Goal: Navigation & Orientation: Find specific page/section

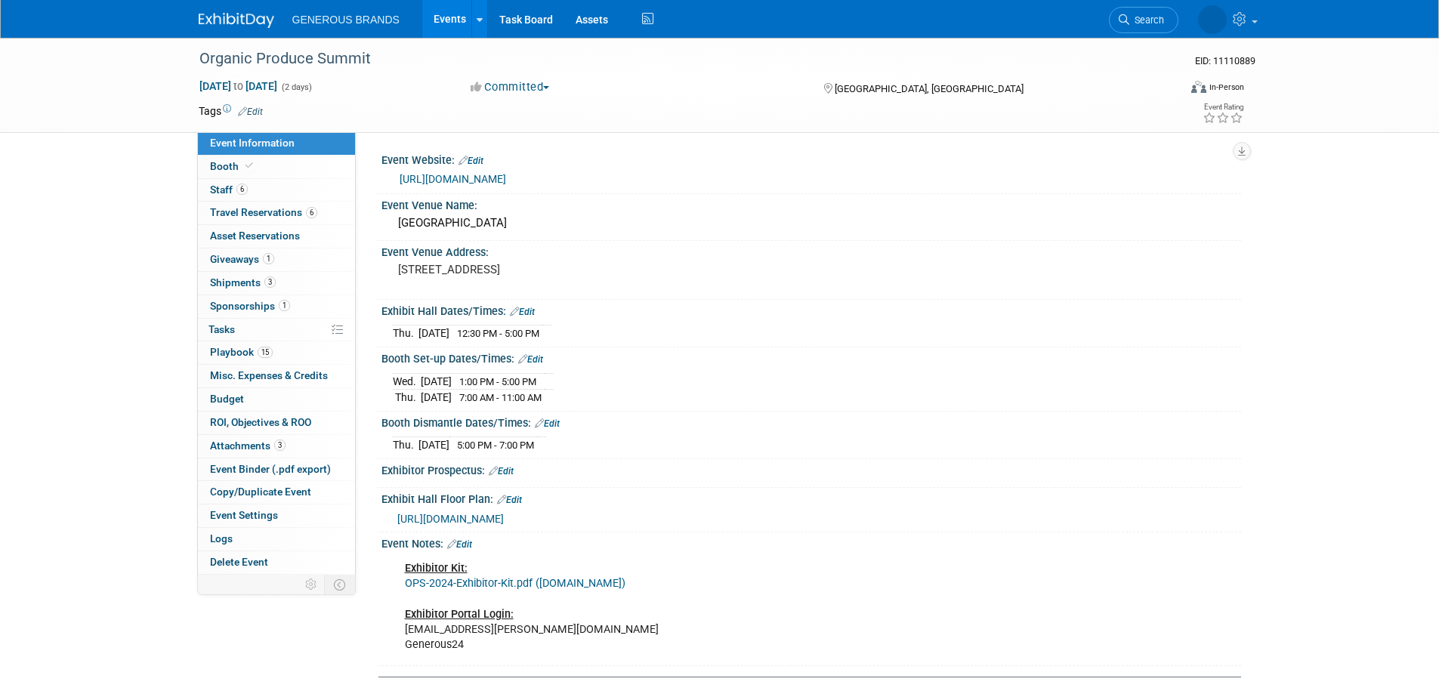
click at [224, 22] on img at bounding box center [237, 20] width 76 height 15
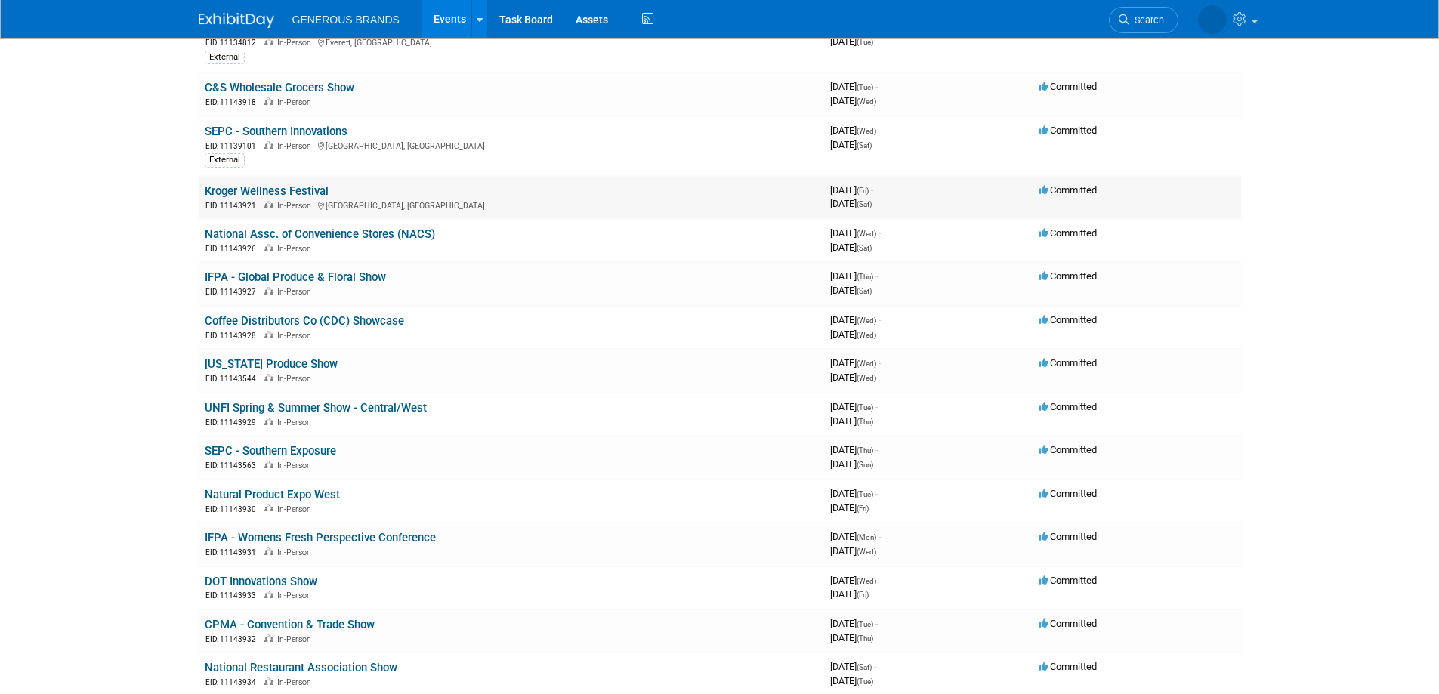
scroll to position [227, 0]
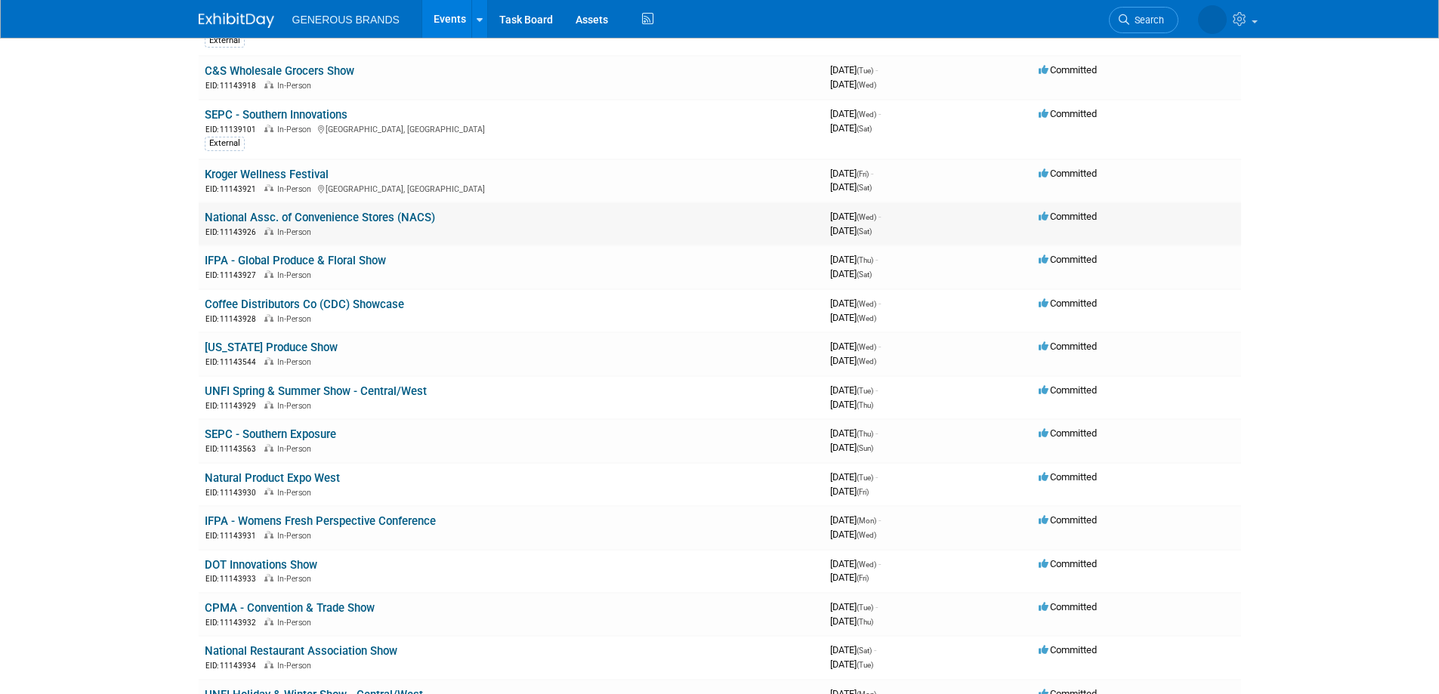
click at [313, 216] on link "National Assc. of Convenience Stores (NACS)" at bounding box center [320, 218] width 230 height 14
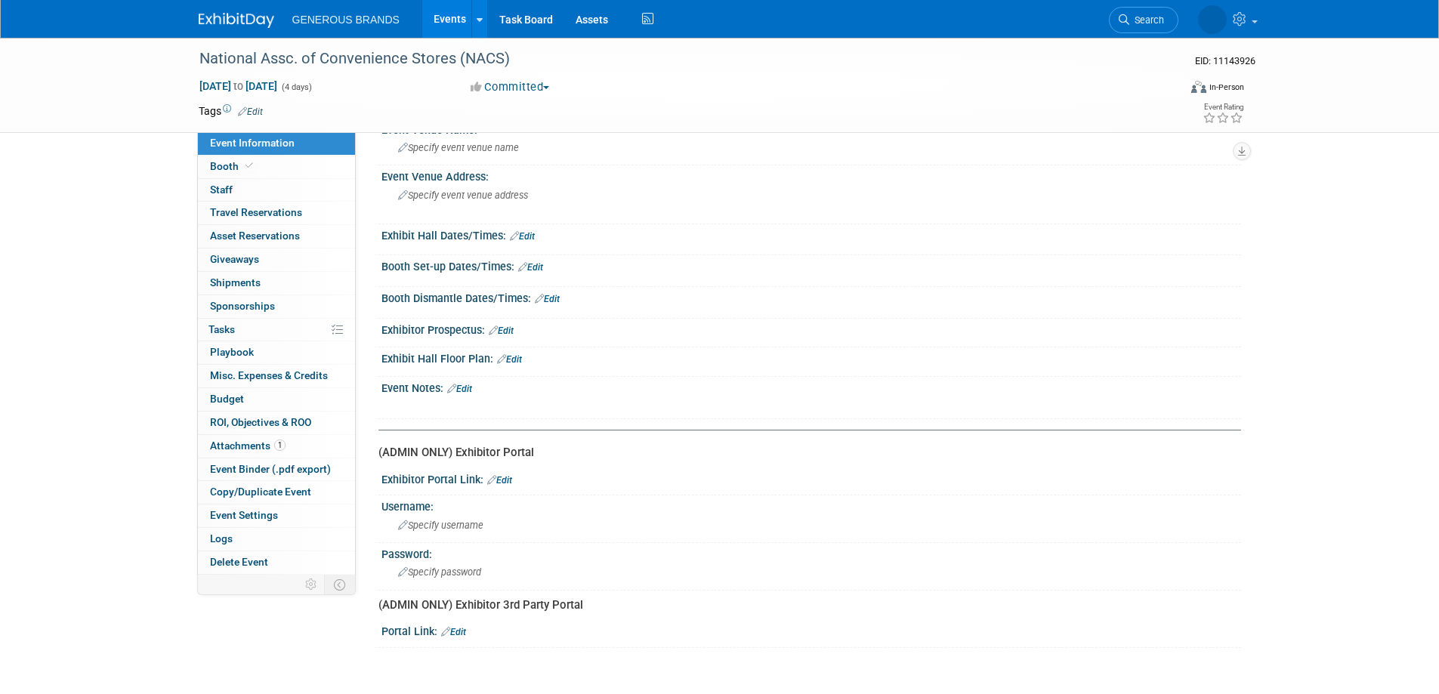
scroll to position [175, 0]
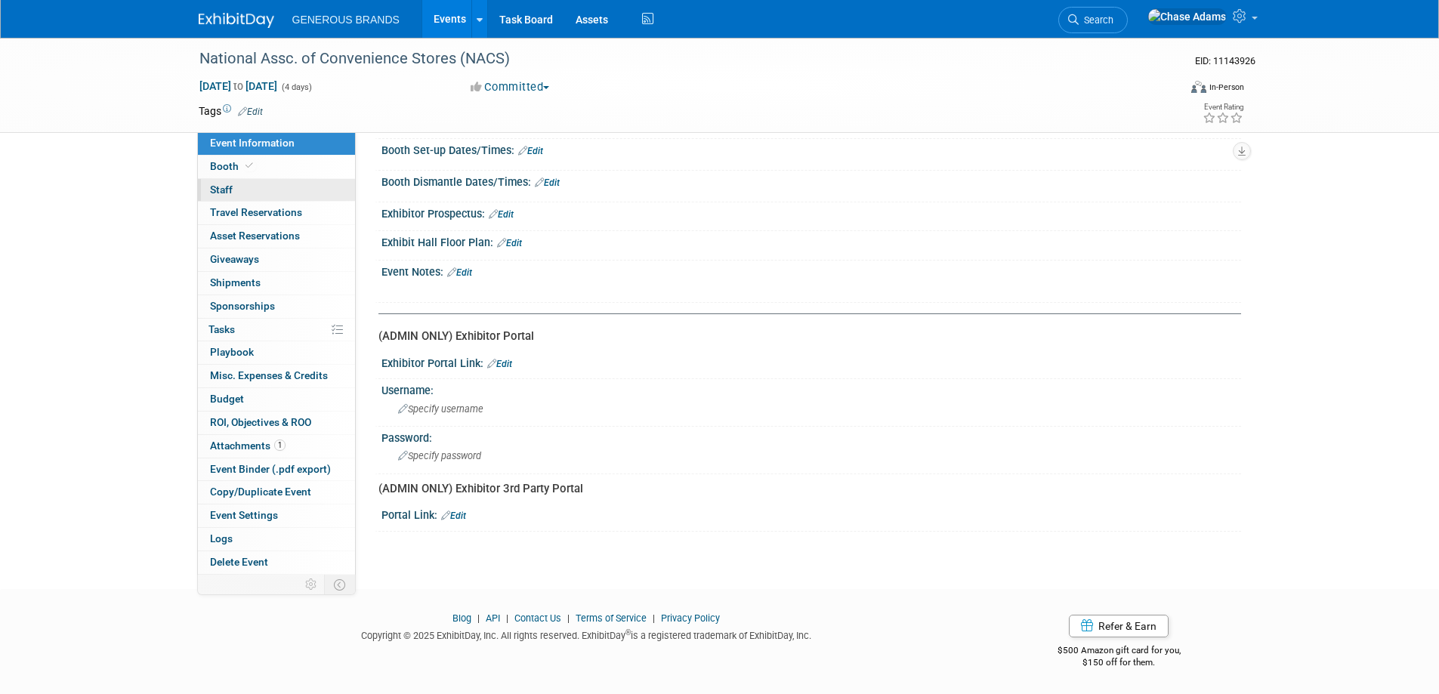
click at [234, 182] on link "0 Staff 0" at bounding box center [276, 190] width 157 height 23
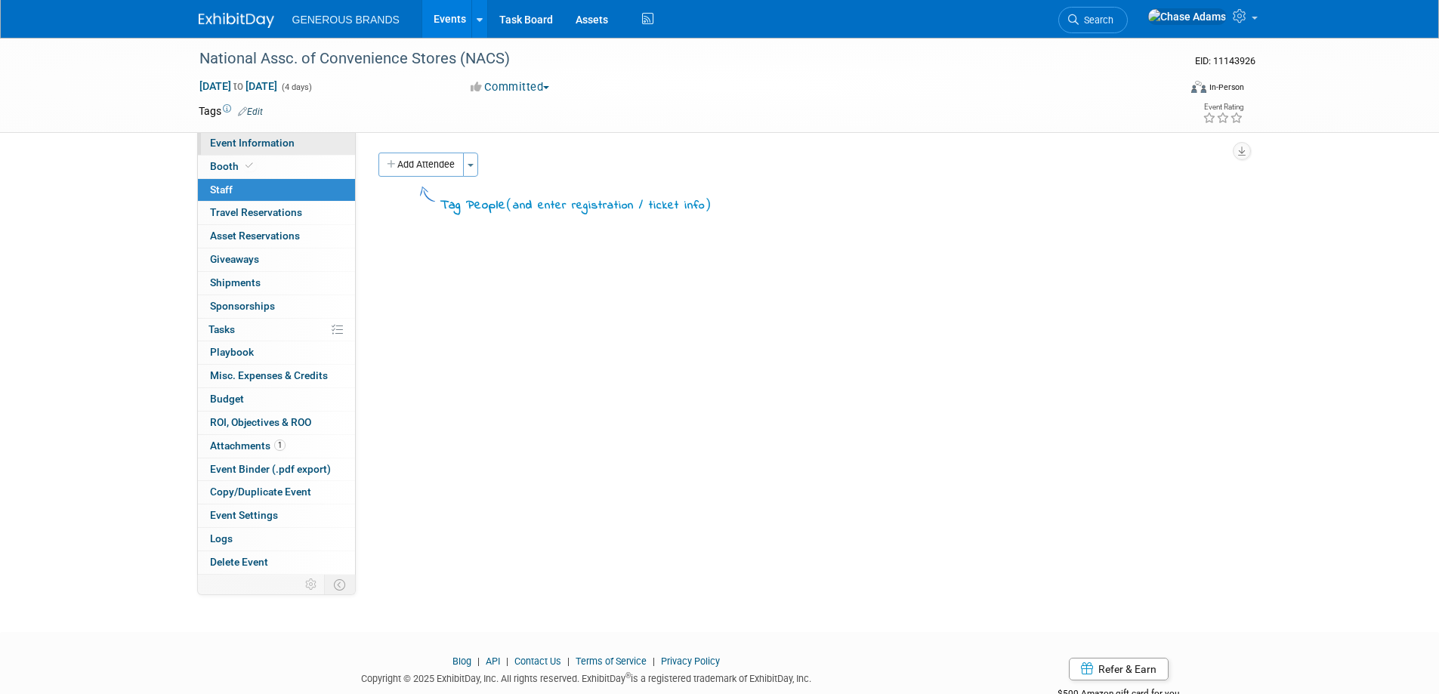
click at [263, 144] on span "Event Information" at bounding box center [252, 143] width 85 height 12
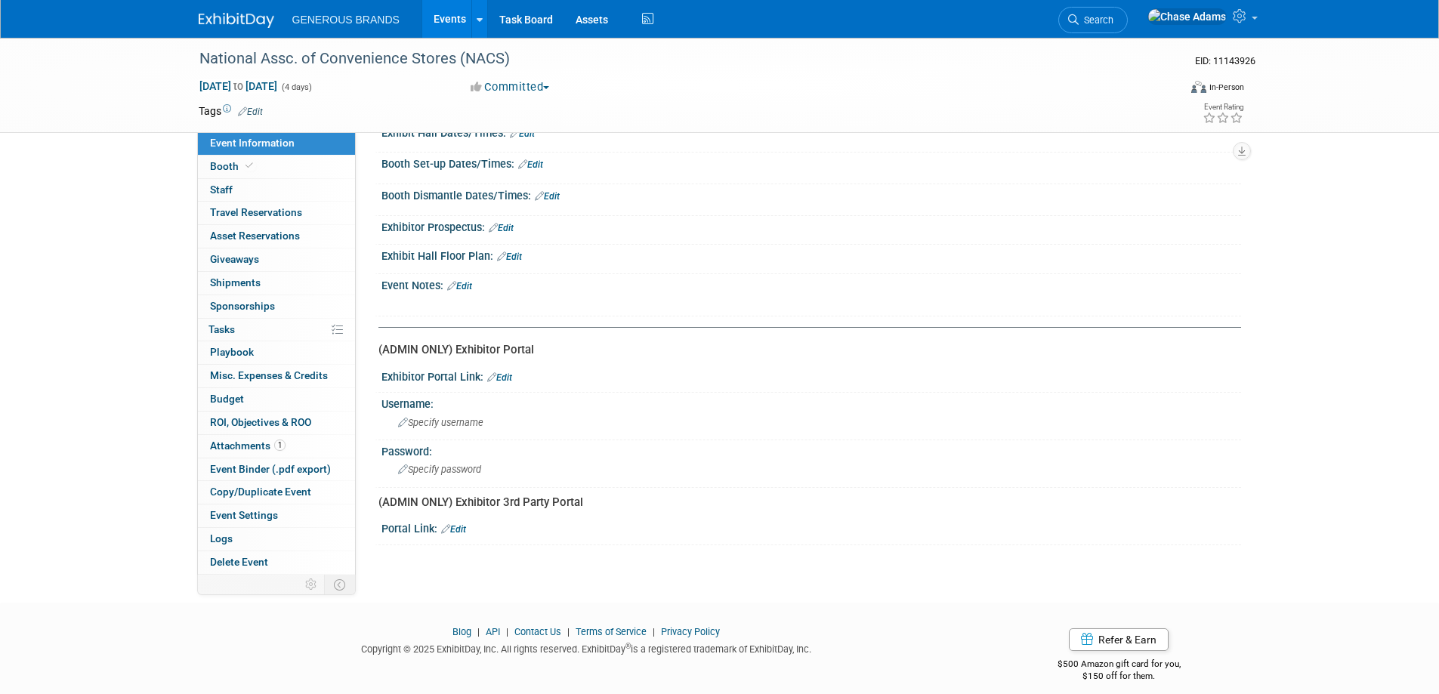
scroll to position [175, 0]
